Goal: Task Accomplishment & Management: Manage account settings

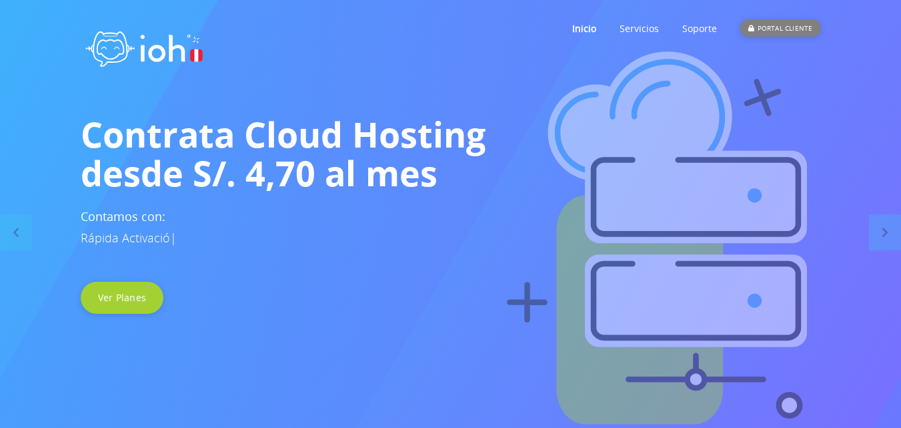
click at [769, 29] on div "PORTAL CLIENTE" at bounding box center [780, 27] width 80 height 17
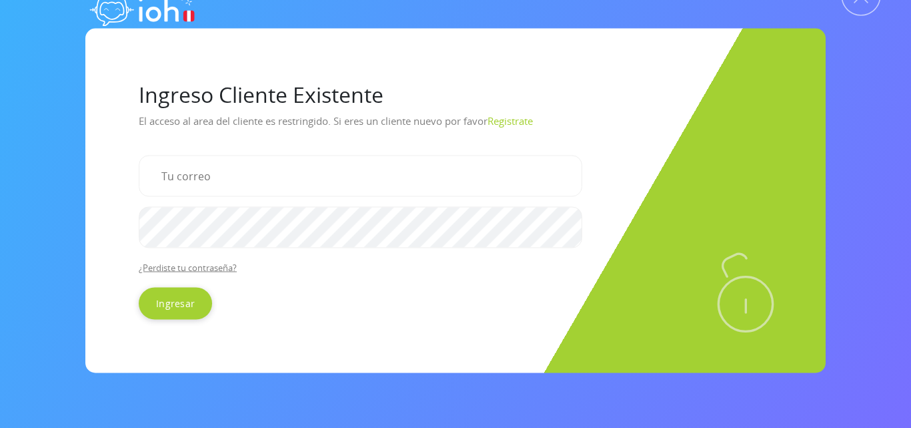
scroll to position [50, 0]
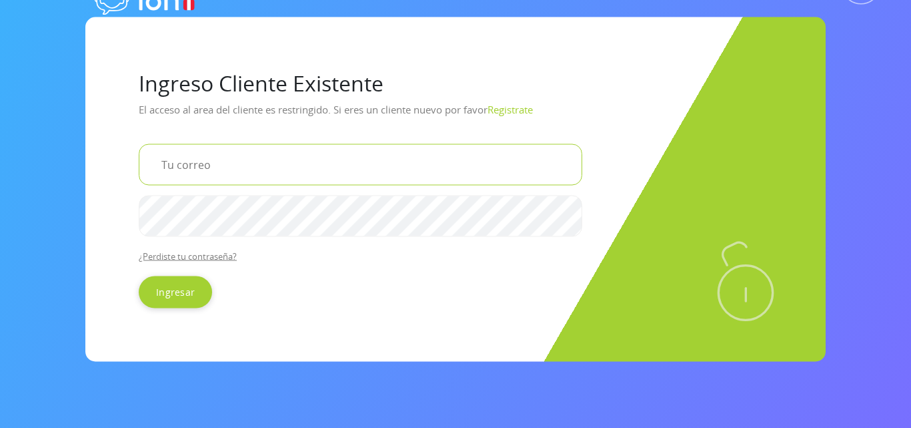
click at [301, 159] on input "email" at bounding box center [361, 163] width 444 height 41
type input "hidraulicafaliamp@gmail.com"
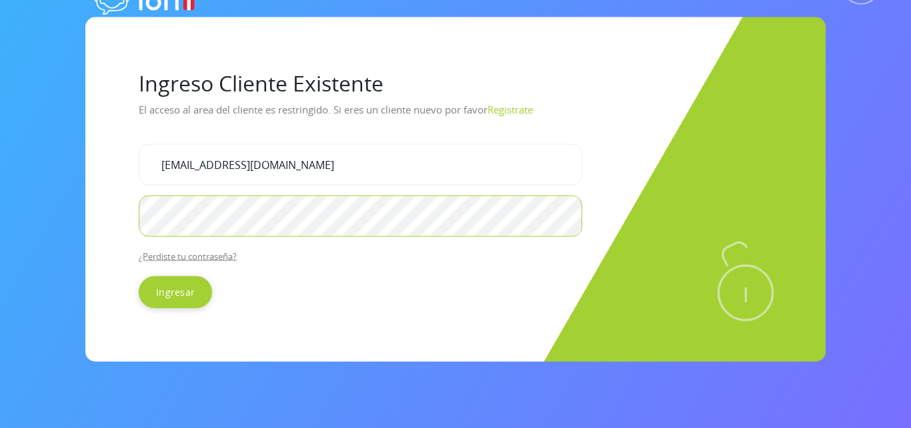
click at [139, 275] on input "Ingresar" at bounding box center [175, 291] width 73 height 32
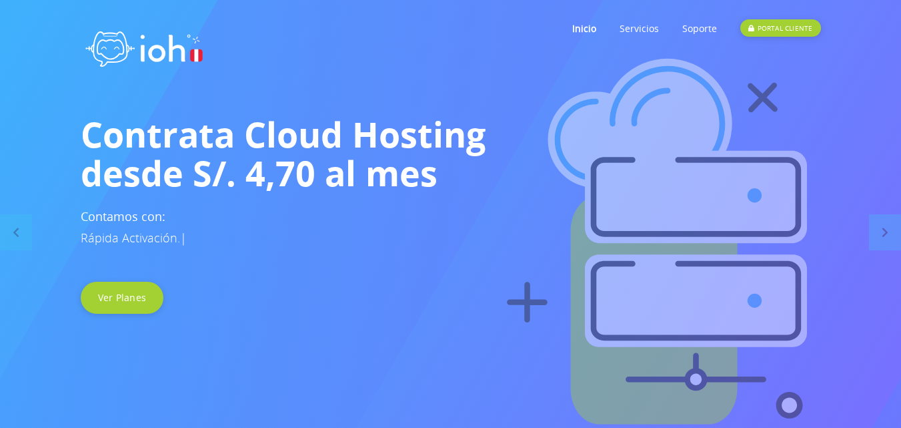
click at [771, 19] on link "PORTAL CLIENTE" at bounding box center [780, 28] width 80 height 53
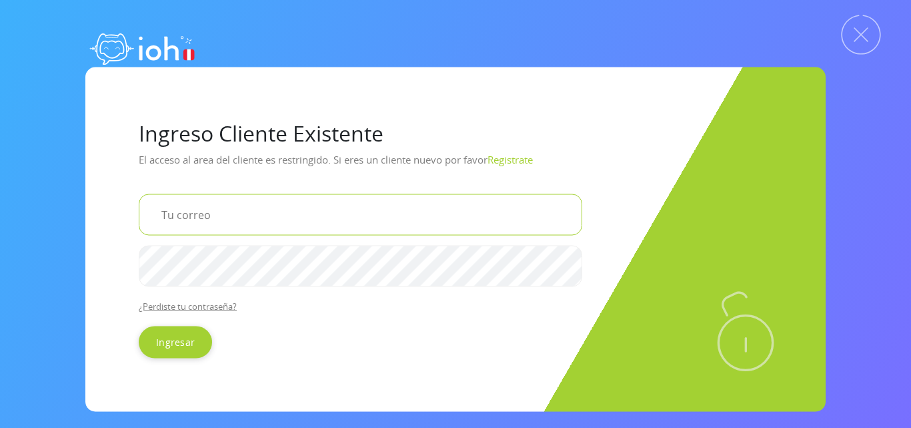
click at [309, 202] on input "email" at bounding box center [361, 213] width 444 height 41
type input "hidraulicafaliamp@gmail.com"
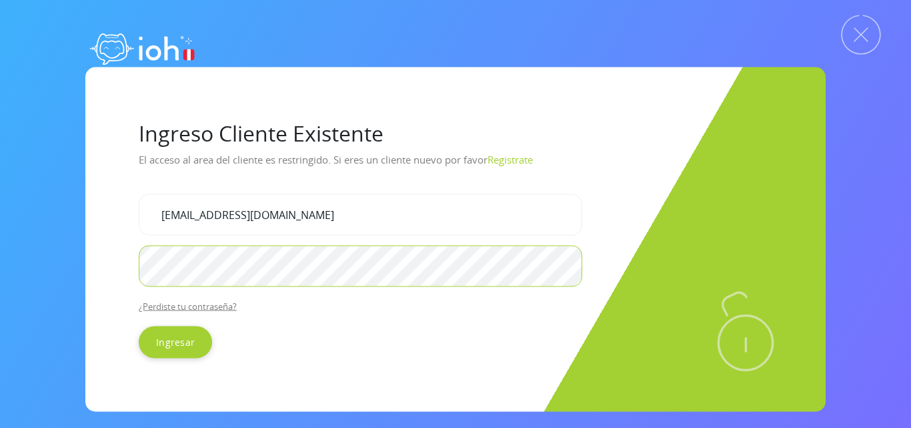
click at [139, 326] on input "Ingresar" at bounding box center [175, 342] width 73 height 32
